Goal: Task Accomplishment & Management: Use online tool/utility

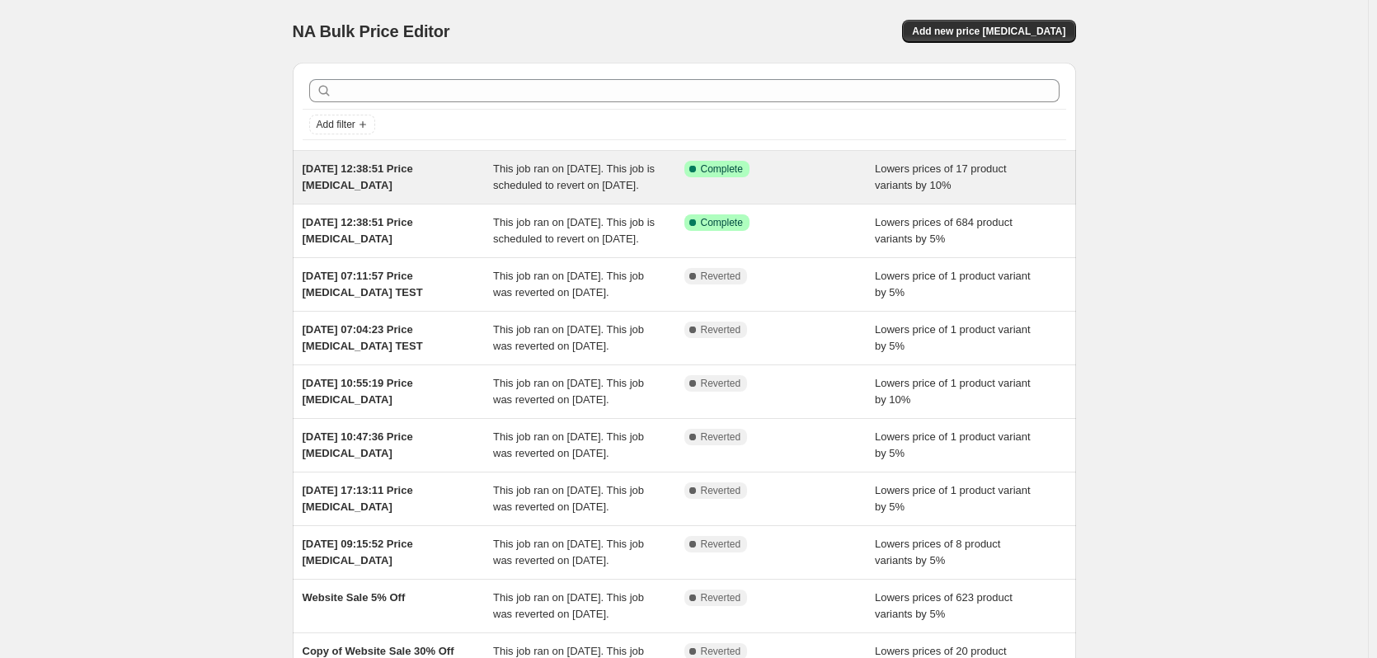
click at [805, 182] on div "Success Complete Complete" at bounding box center [780, 177] width 191 height 33
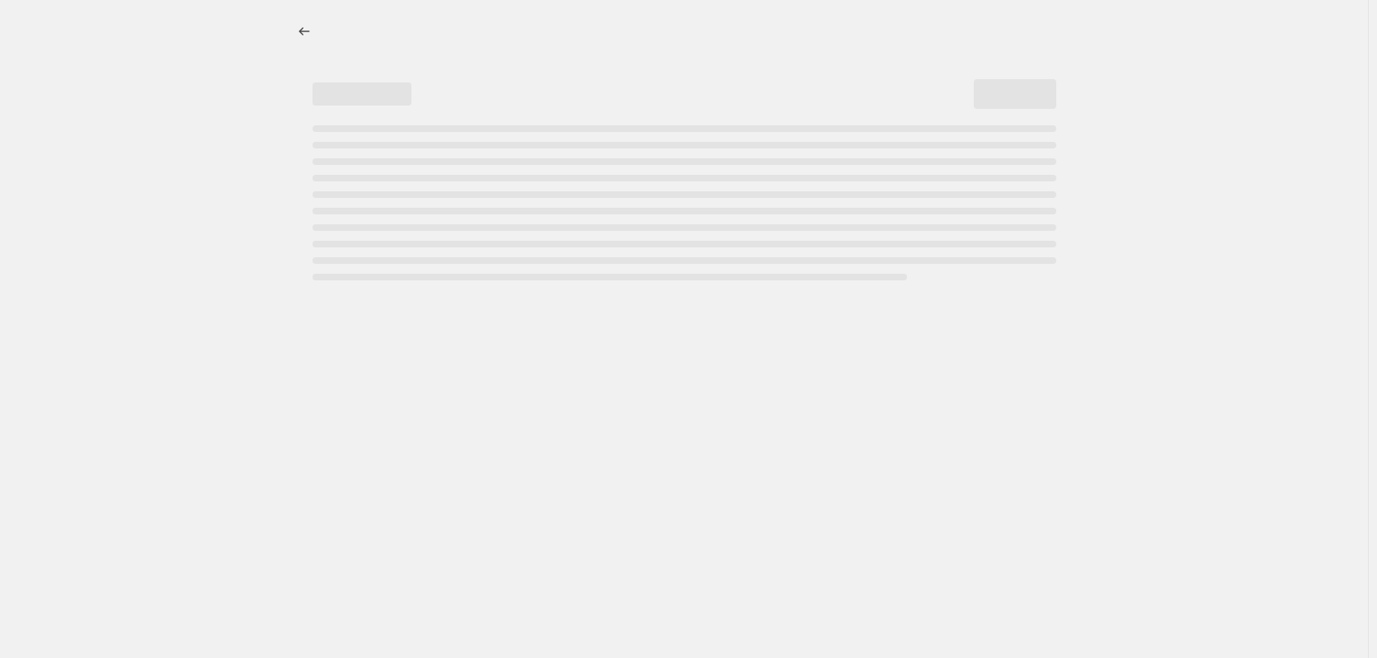
select select "percentage"
select select "tag"
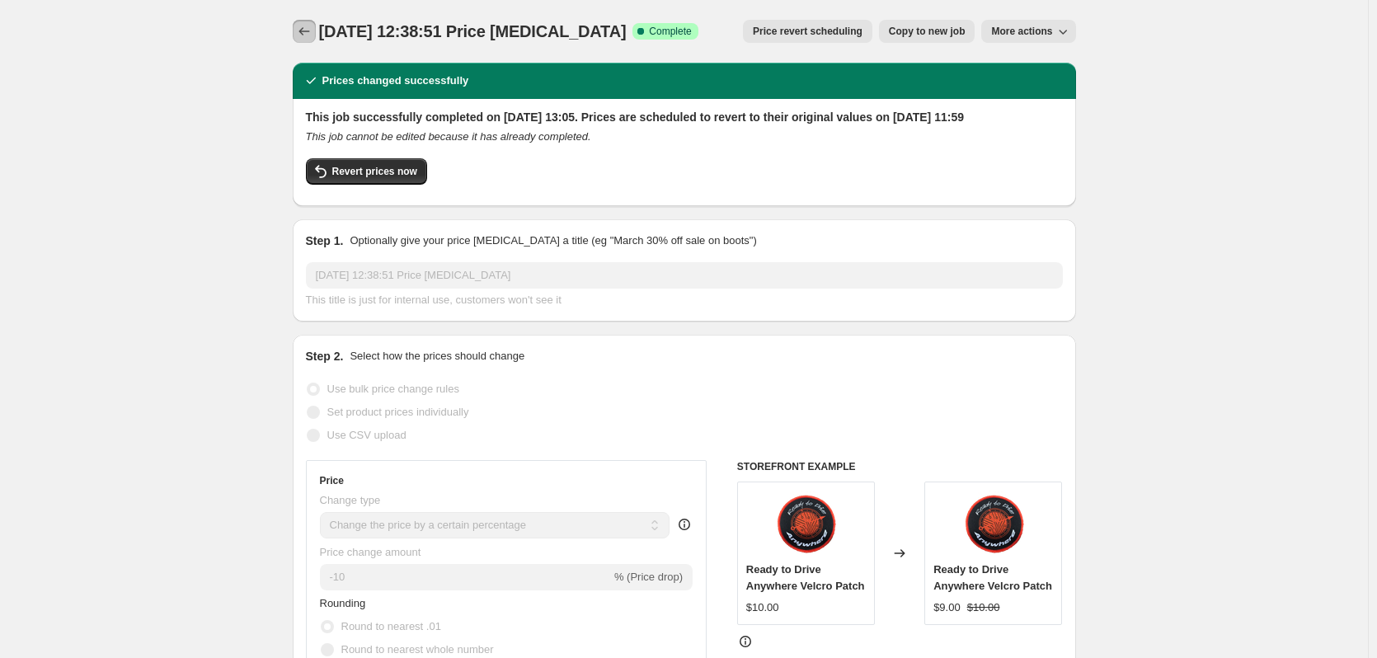
click at [313, 30] on icon "Price change jobs" at bounding box center [304, 31] width 16 height 16
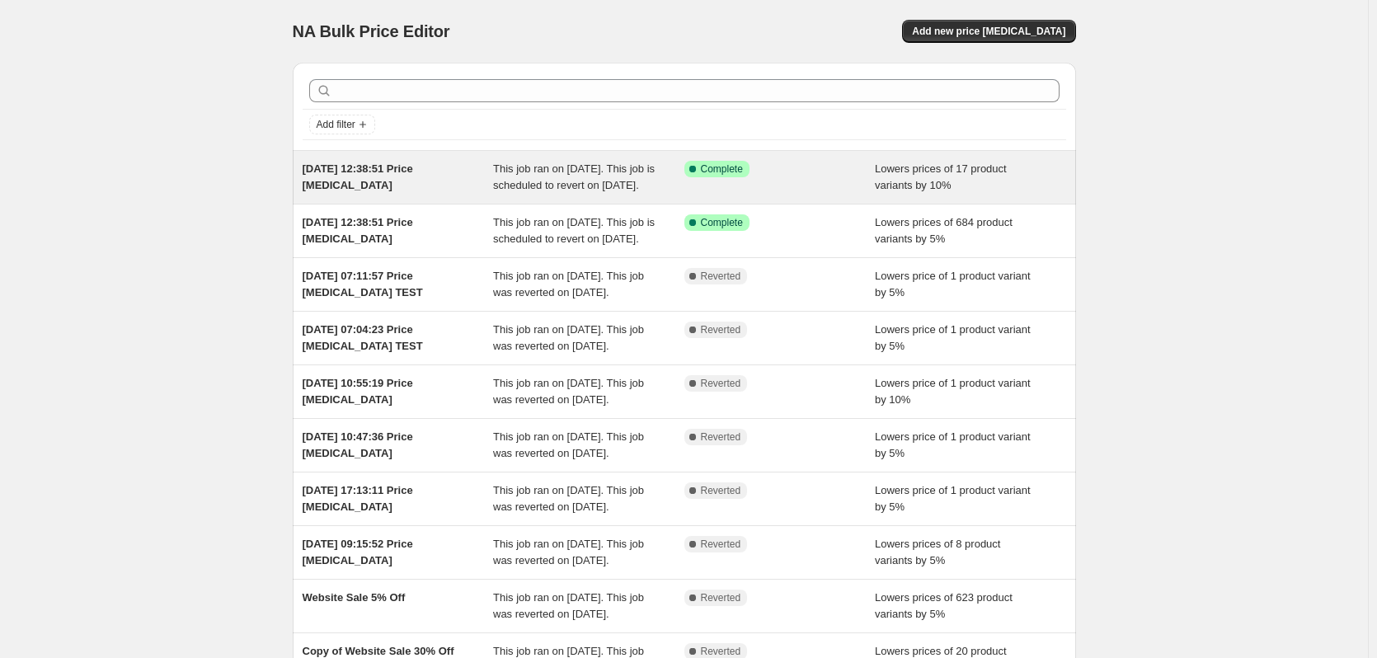
click at [824, 194] on div "Success Complete Complete" at bounding box center [780, 177] width 191 height 33
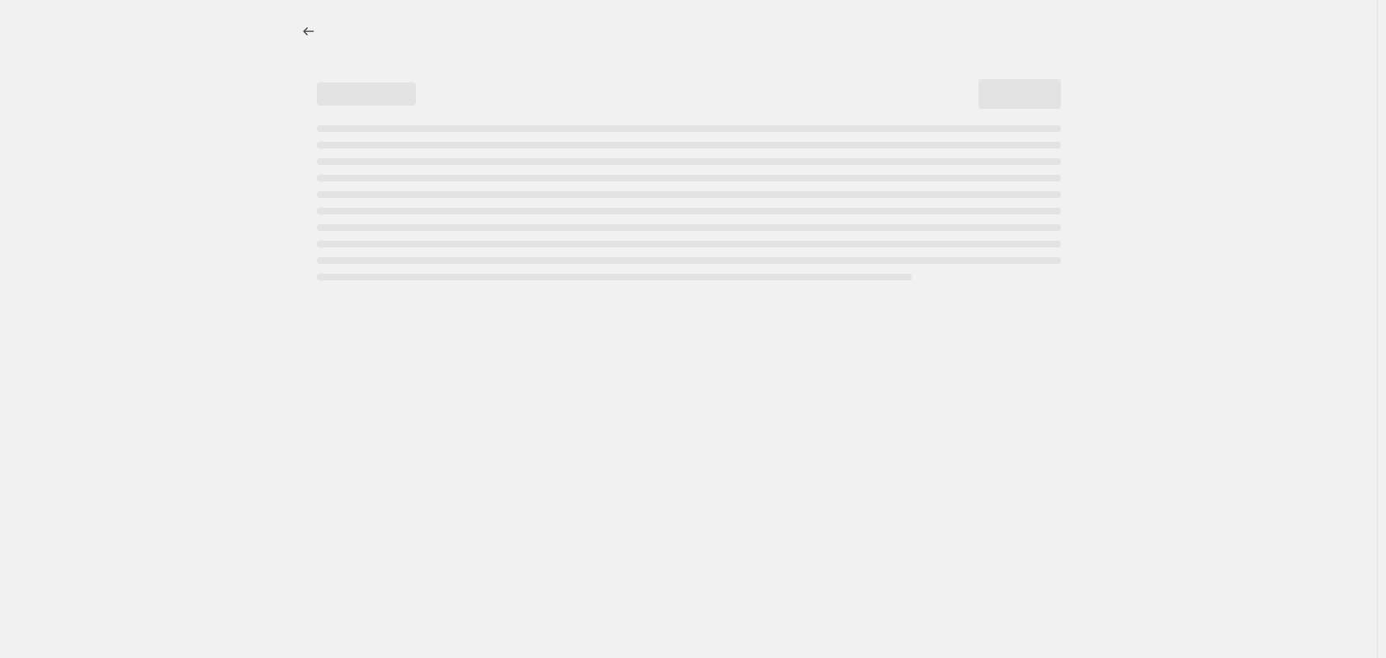
select select "percentage"
select select "tag"
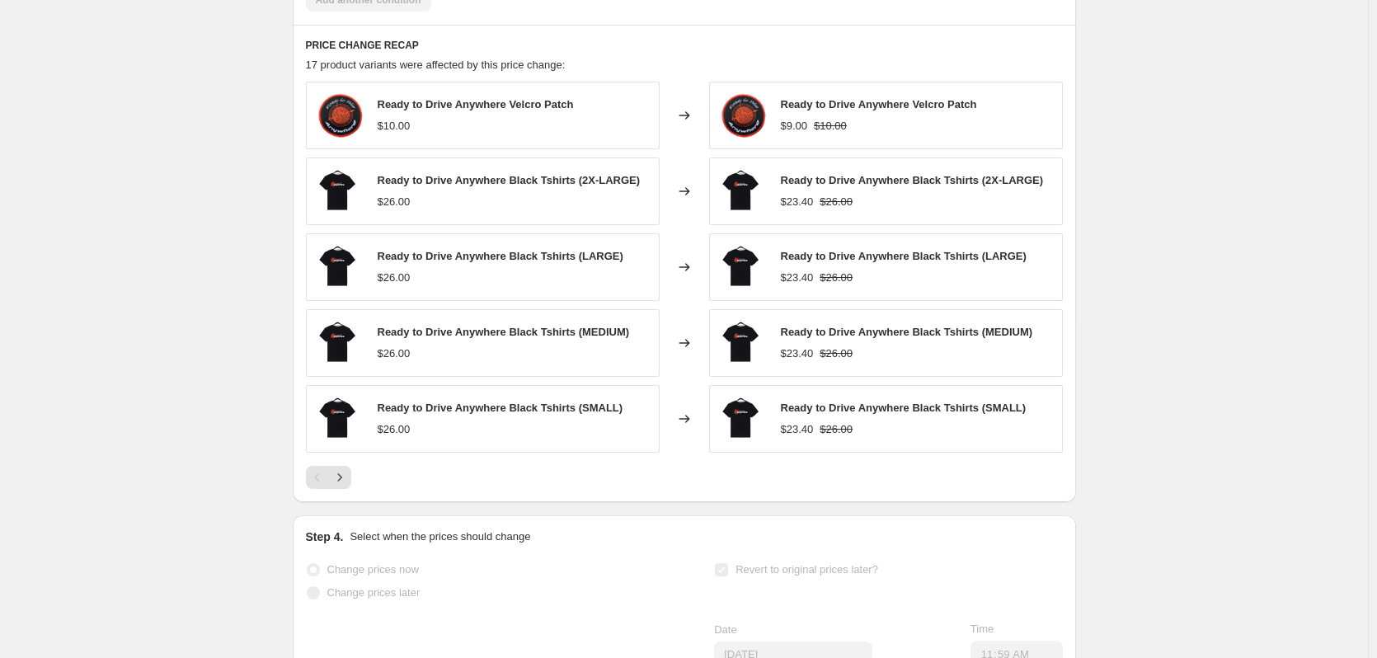
scroll to position [1237, 0]
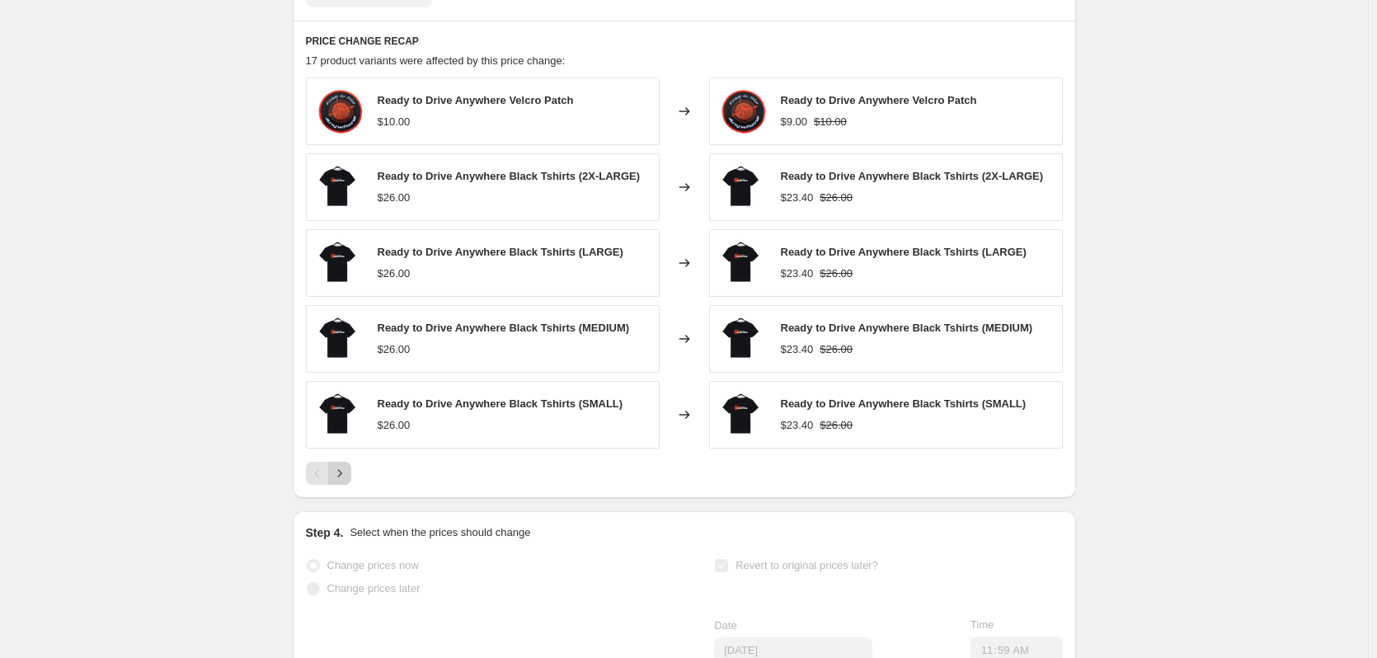
click at [344, 482] on icon "Next" at bounding box center [340, 473] width 16 height 16
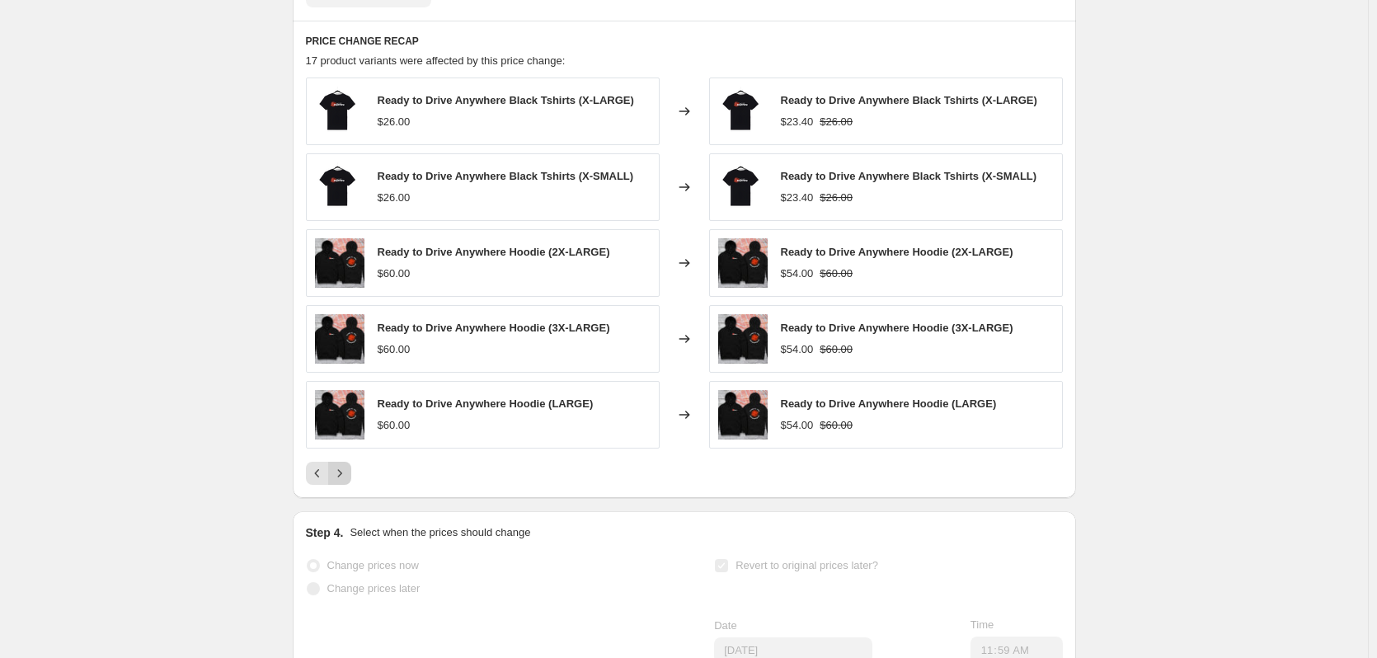
click at [344, 482] on icon "Next" at bounding box center [340, 473] width 16 height 16
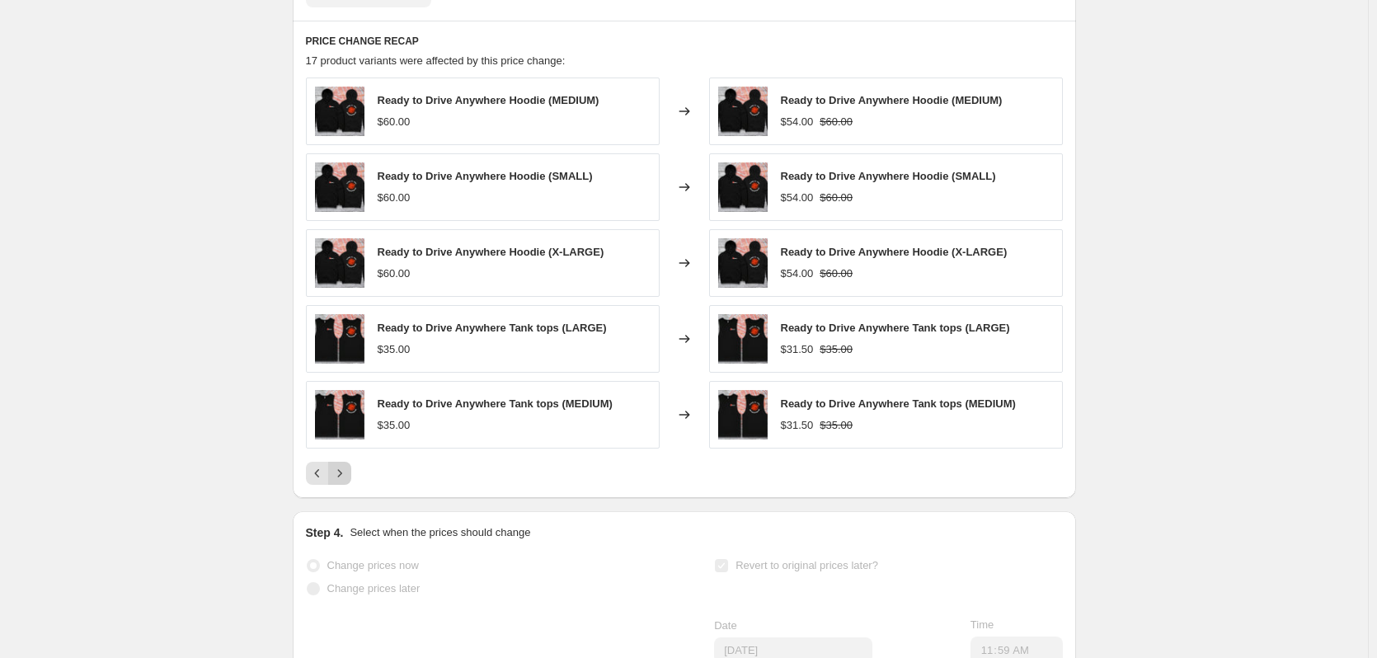
click at [344, 482] on icon "Next" at bounding box center [340, 473] width 16 height 16
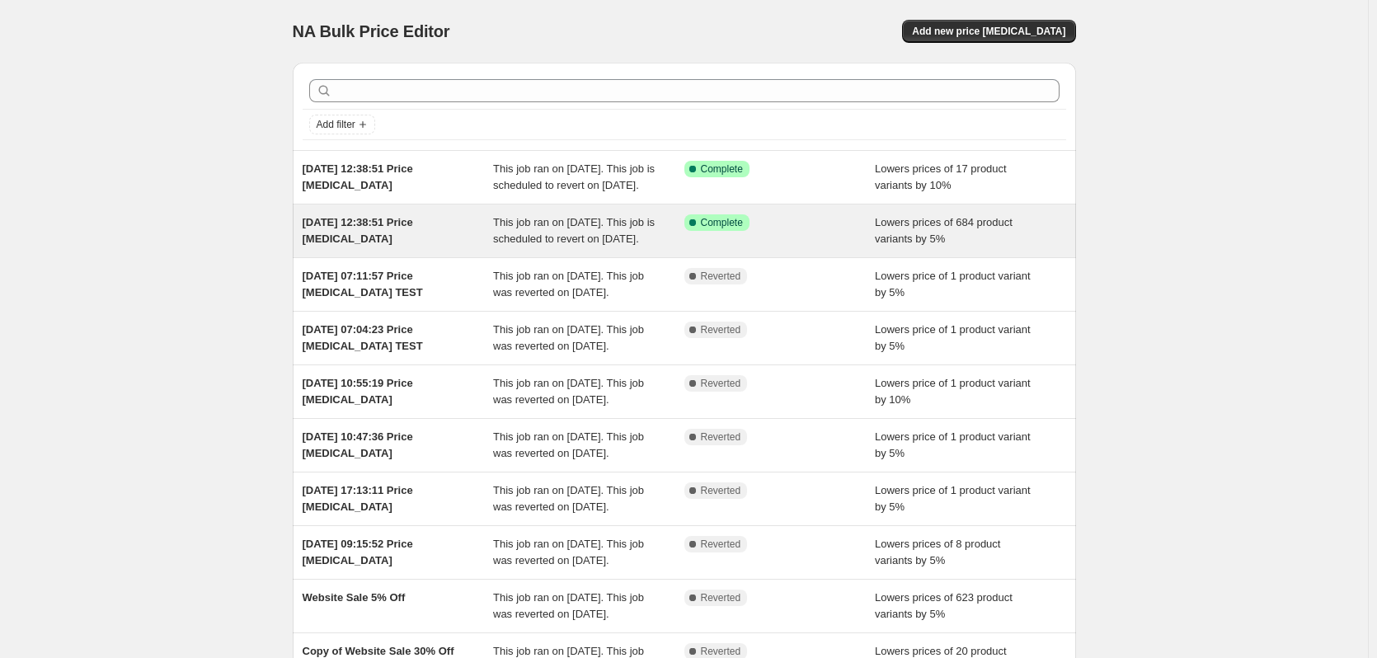
click at [820, 247] on div "Success Complete Complete" at bounding box center [780, 230] width 191 height 33
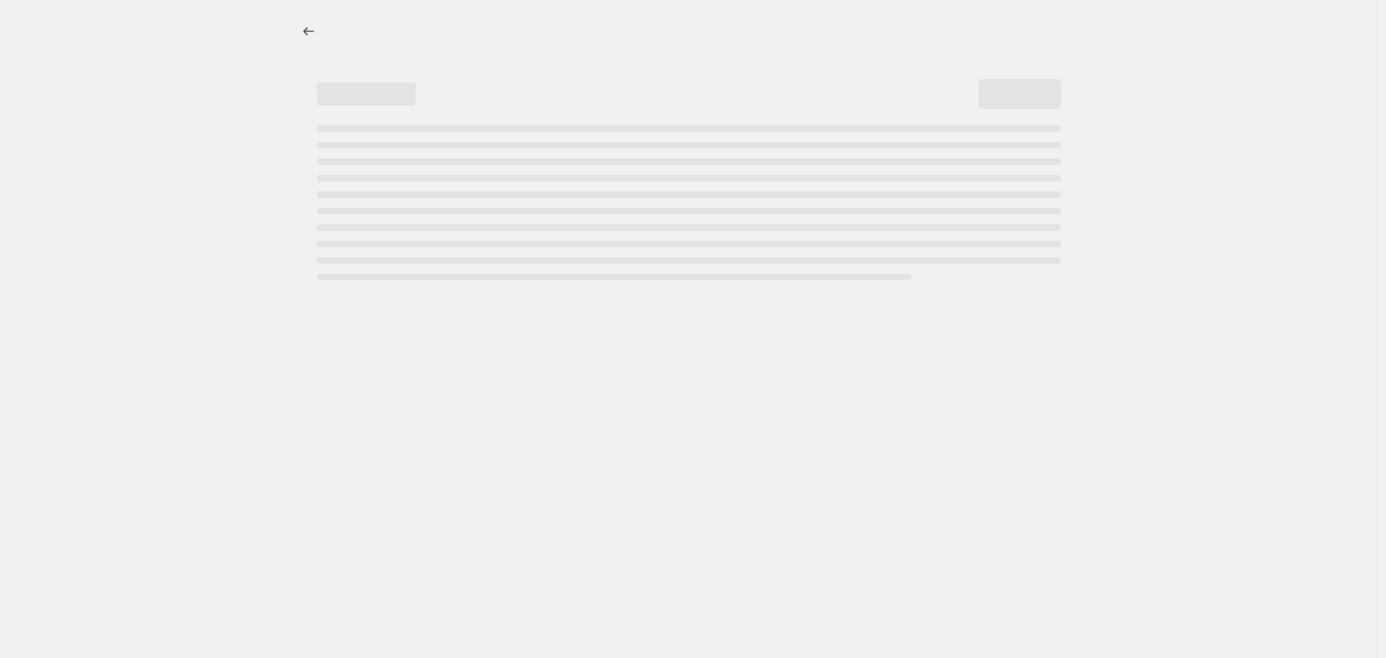
select select "percentage"
select select "tag"
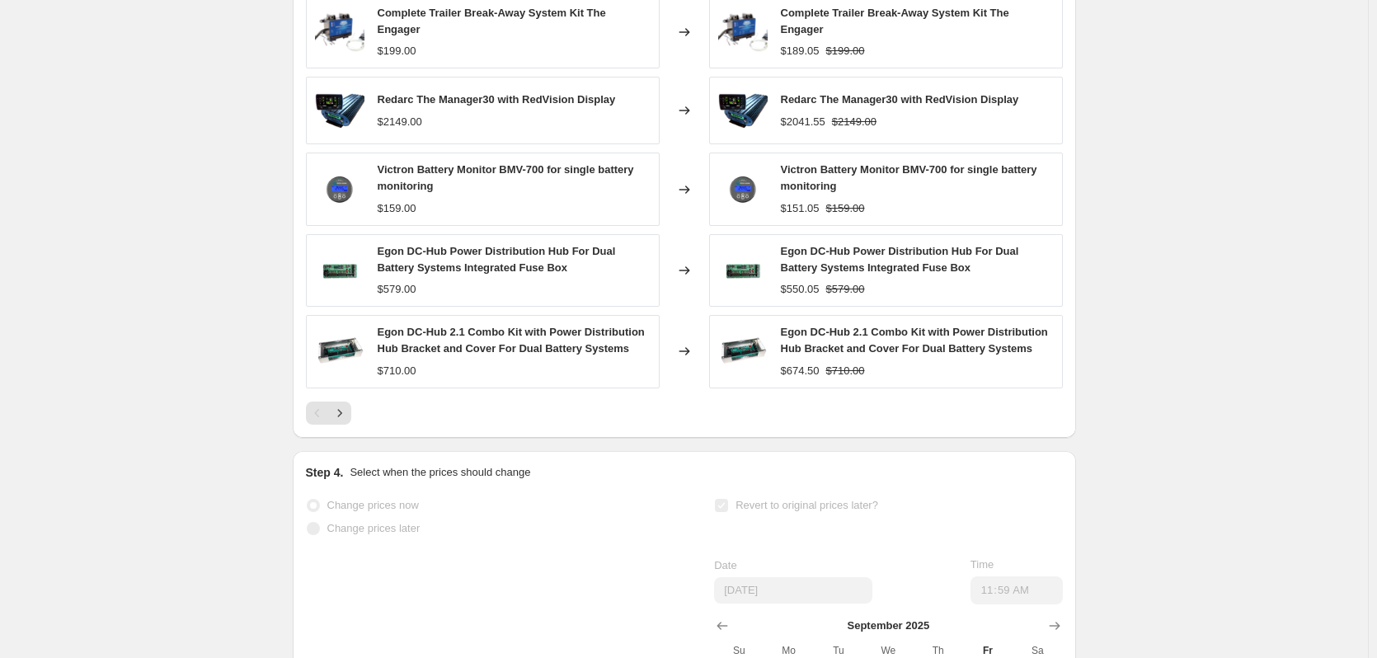
scroll to position [1320, 0]
click at [346, 421] on icon "Next" at bounding box center [340, 412] width 16 height 16
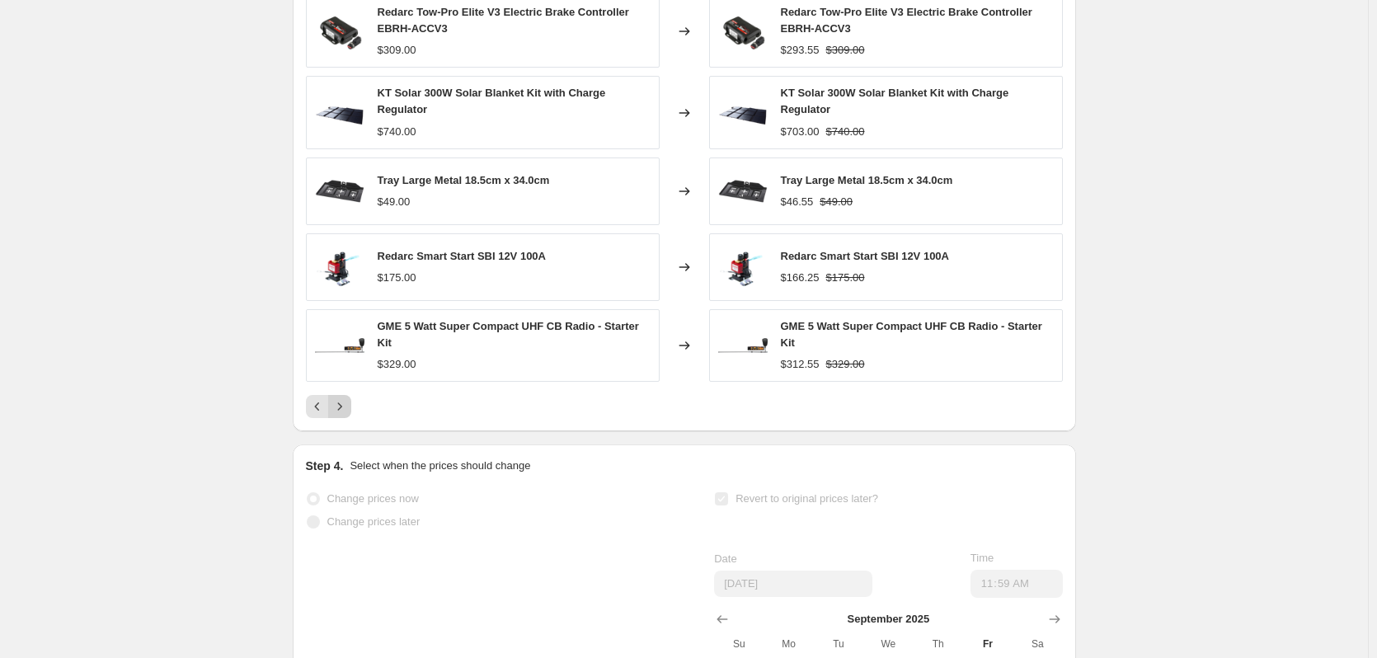
click at [342, 415] on icon "Next" at bounding box center [340, 406] width 16 height 16
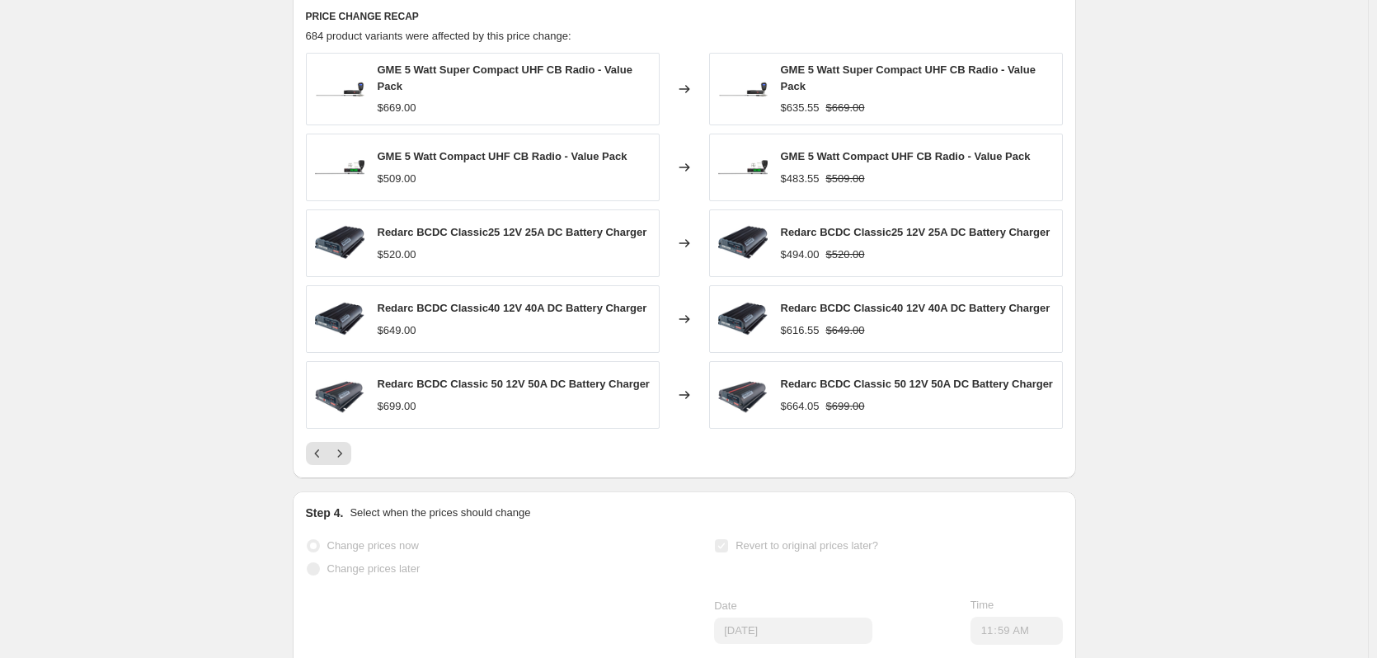
scroll to position [1237, 0]
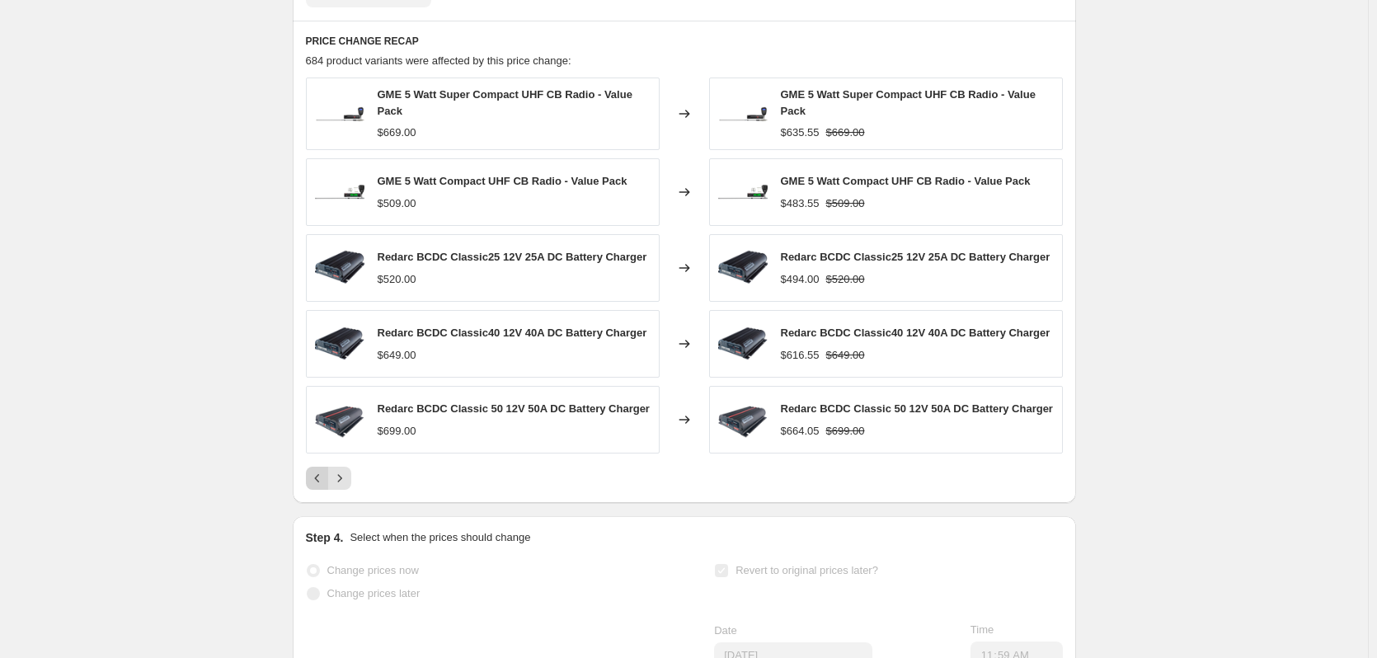
click at [319, 487] on icon "Previous" at bounding box center [317, 478] width 16 height 16
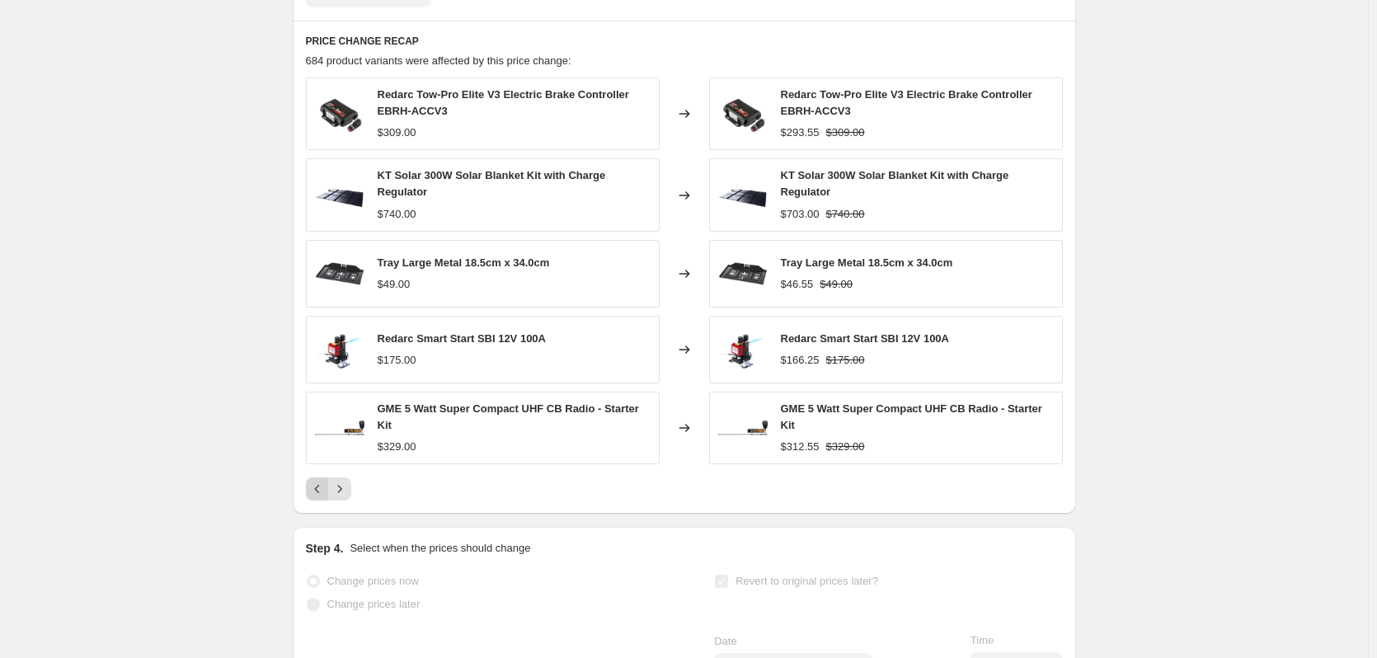
click at [323, 497] on icon "Previous" at bounding box center [317, 489] width 16 height 16
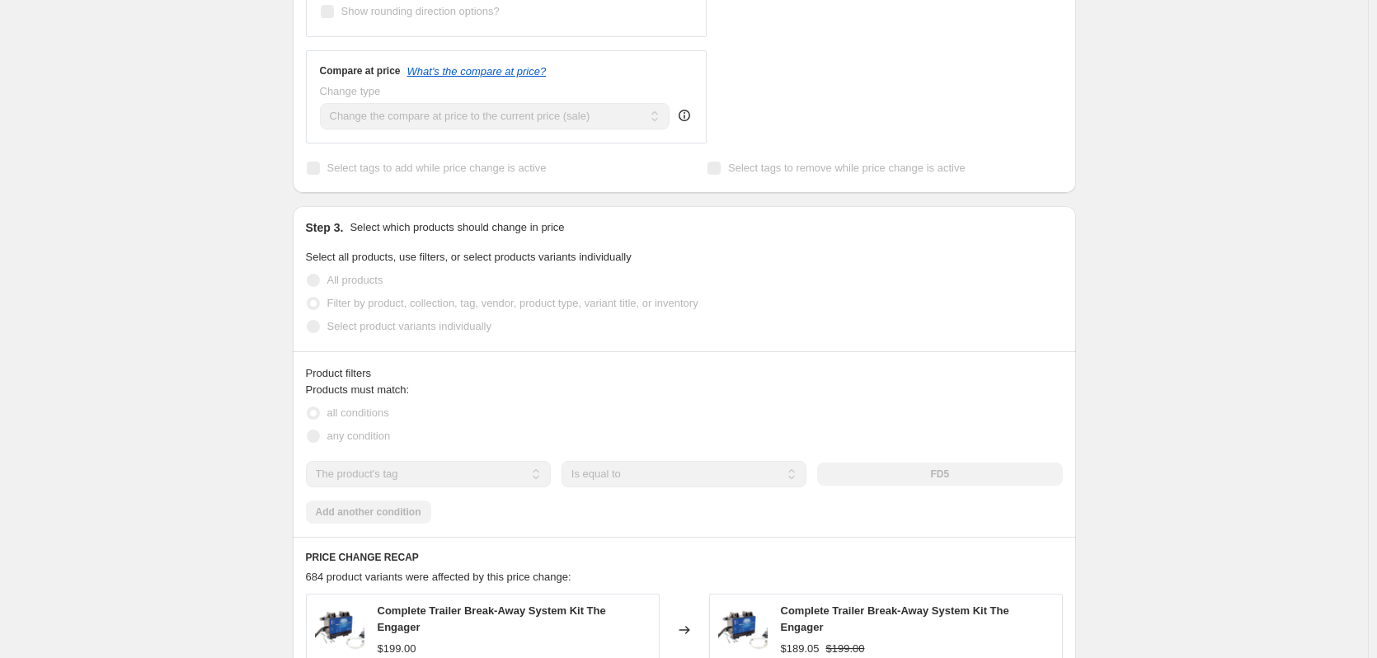
scroll to position [660, 0]
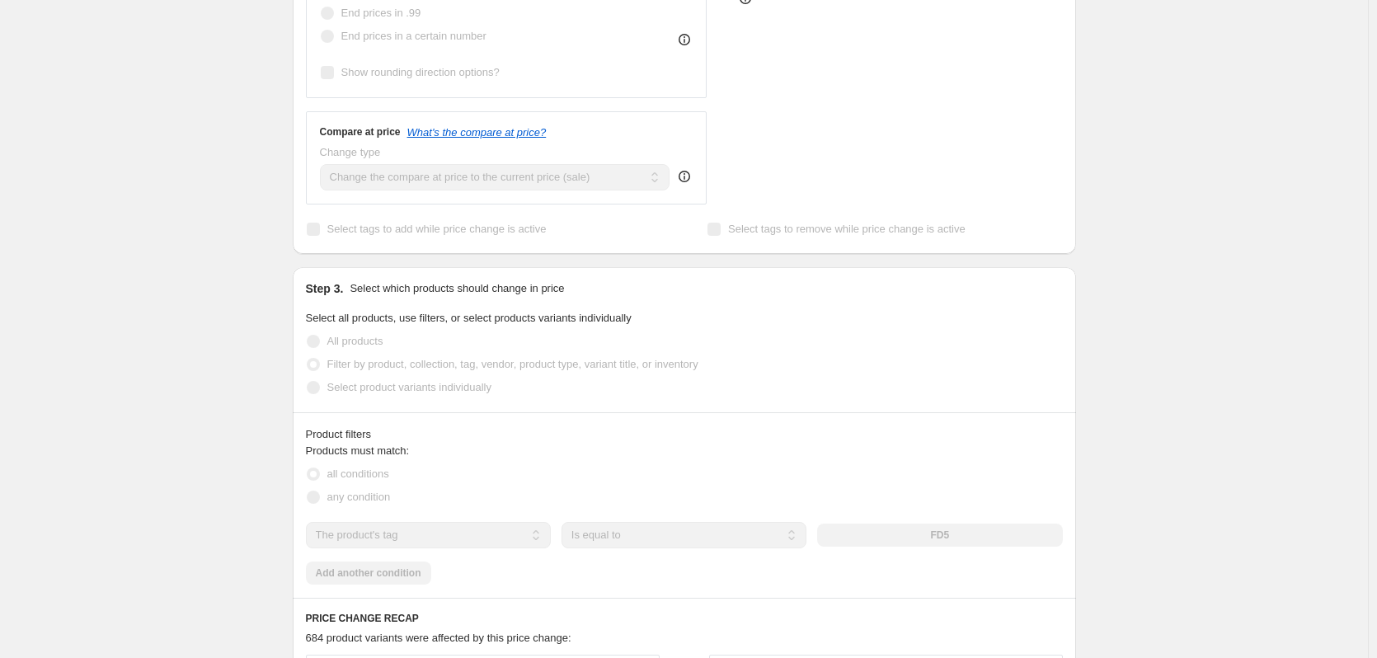
click at [212, 168] on div "25 Aug 2025, 12:38:51 Price change job. This page is ready 25 Aug 2025, 12:38:5…" at bounding box center [684, 469] width 1368 height 2258
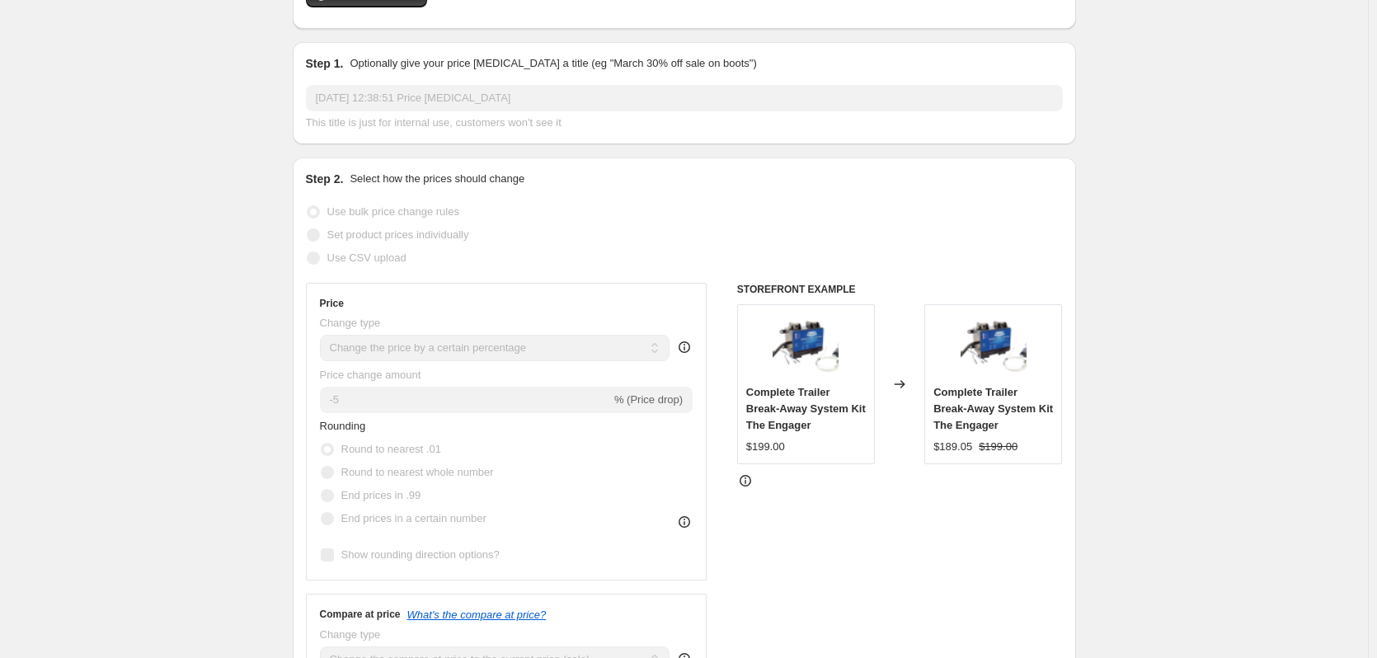
scroll to position [0, 0]
